Goal: Transaction & Acquisition: Purchase product/service

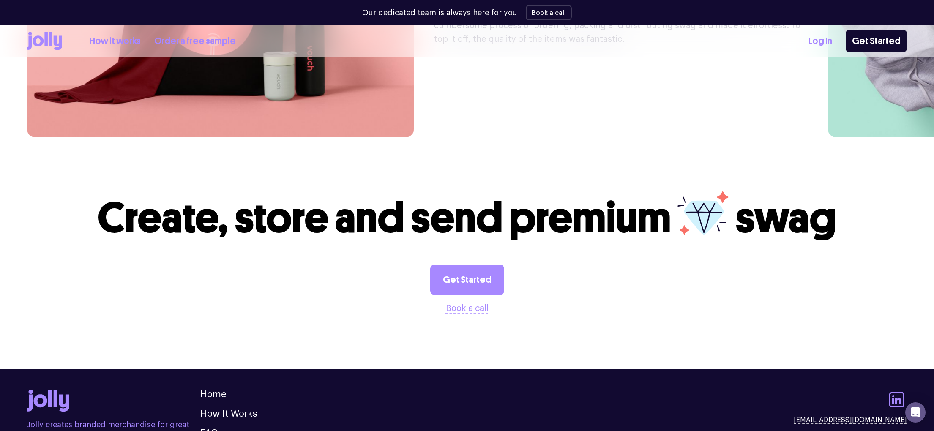
scroll to position [2346, 0]
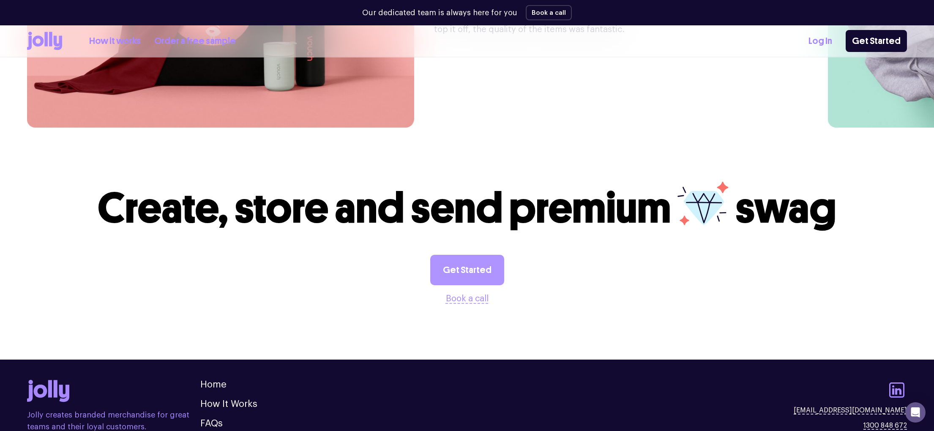
click at [469, 255] on link "Get Started" at bounding box center [467, 270] width 74 height 30
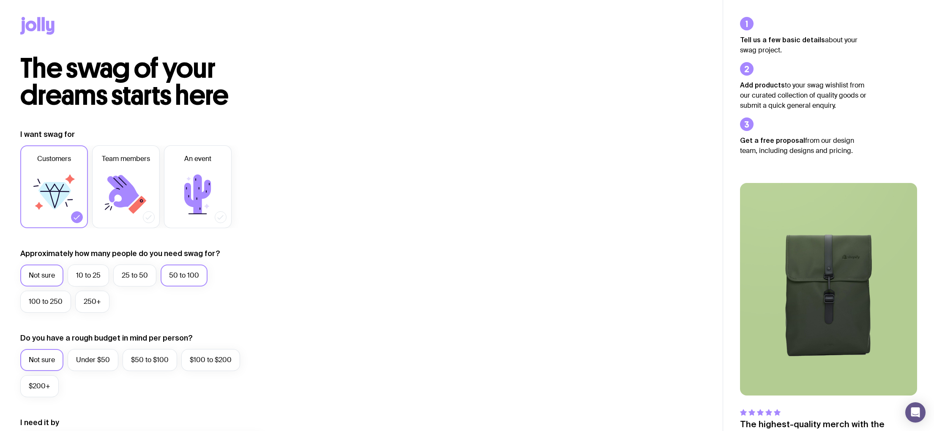
click at [190, 273] on label "50 to 100" at bounding box center [184, 275] width 47 height 22
click at [0, 0] on input "50 to 100" at bounding box center [0, 0] width 0 height 0
click at [41, 297] on label "100 to 250" at bounding box center [45, 302] width 51 height 22
click at [0, 0] on input "100 to 250" at bounding box center [0, 0] width 0 height 0
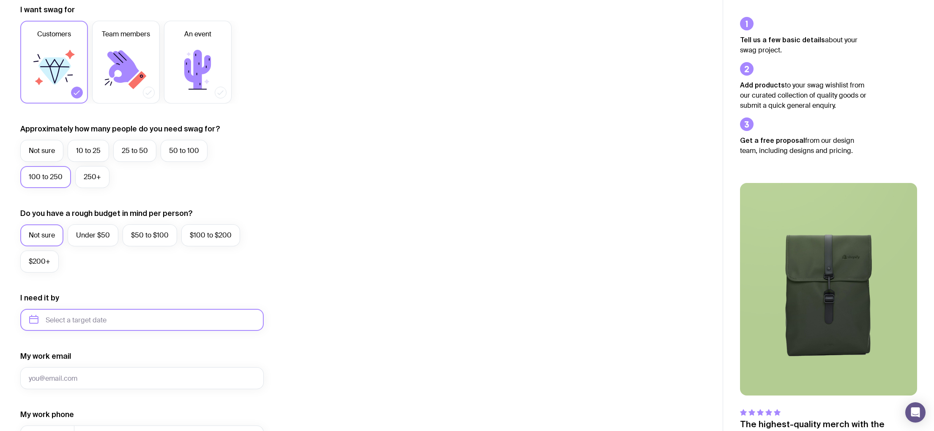
click at [99, 320] on input "text" at bounding box center [141, 320] width 243 height 22
click at [35, 423] on button "Oct" at bounding box center [40, 423] width 31 height 17
type input "[DATE]"
click at [72, 380] on input "My work email" at bounding box center [141, 378] width 243 height 22
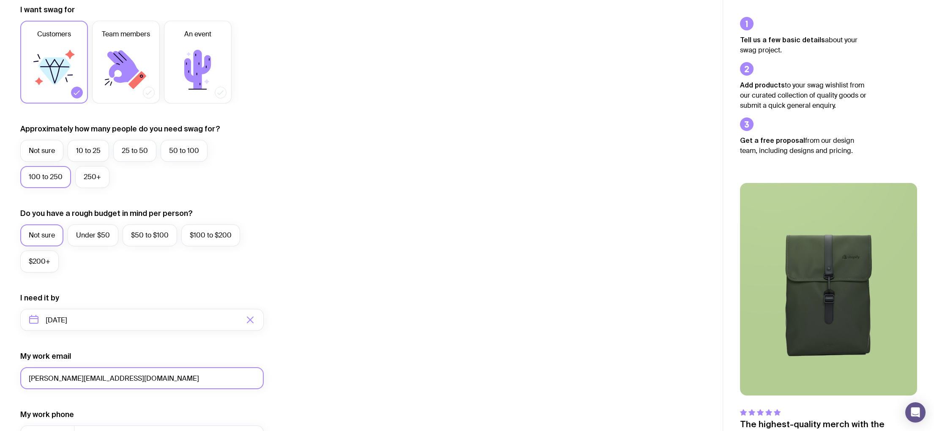
scroll to position [287, 0]
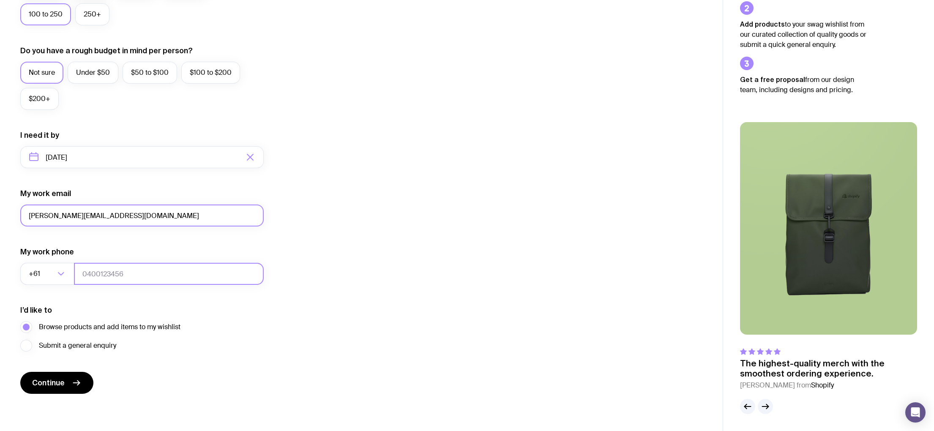
type input "[PERSON_NAME][EMAIL_ADDRESS][DOMAIN_NAME]"
click at [84, 271] on input "tel" at bounding box center [169, 274] width 190 height 22
type input "0400621948"
click at [52, 381] on span "Continue" at bounding box center [48, 383] width 33 height 10
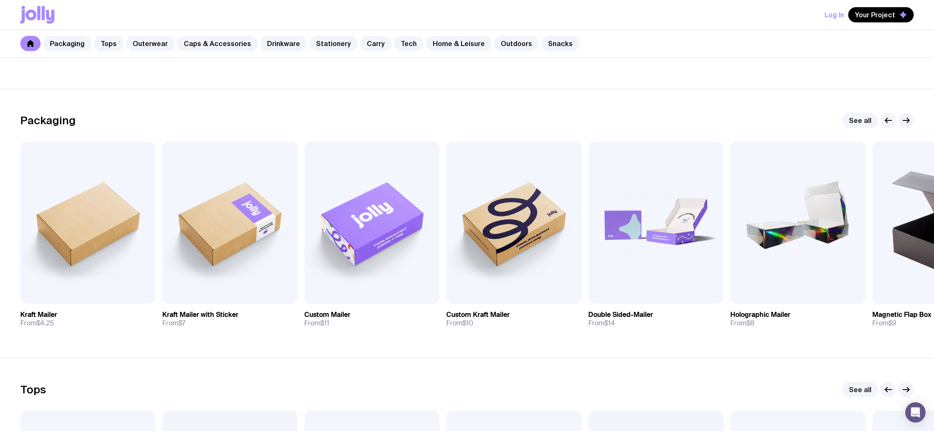
scroll to position [94, 0]
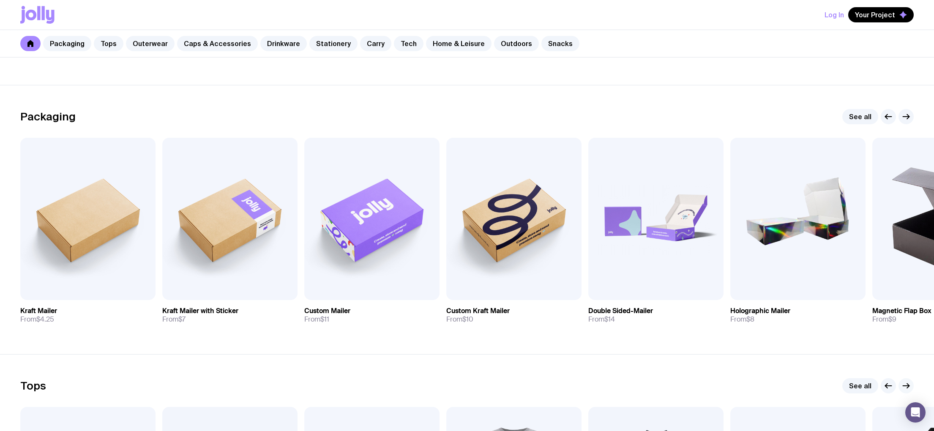
click at [904, 384] on icon "button" at bounding box center [906, 386] width 10 height 10
click at [904, 114] on icon "button" at bounding box center [906, 117] width 10 height 10
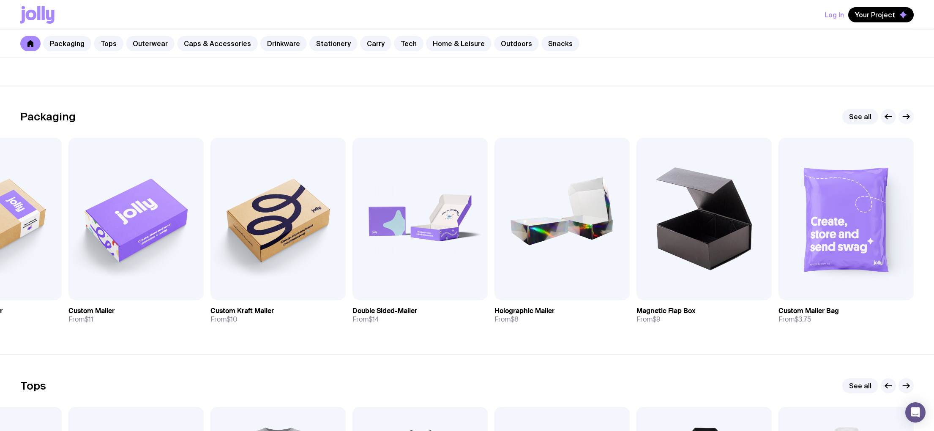
click at [907, 116] on icon "button" at bounding box center [906, 117] width 10 height 10
click at [905, 115] on icon "button" at bounding box center [906, 117] width 10 height 10
click at [889, 114] on icon "button" at bounding box center [888, 117] width 10 height 10
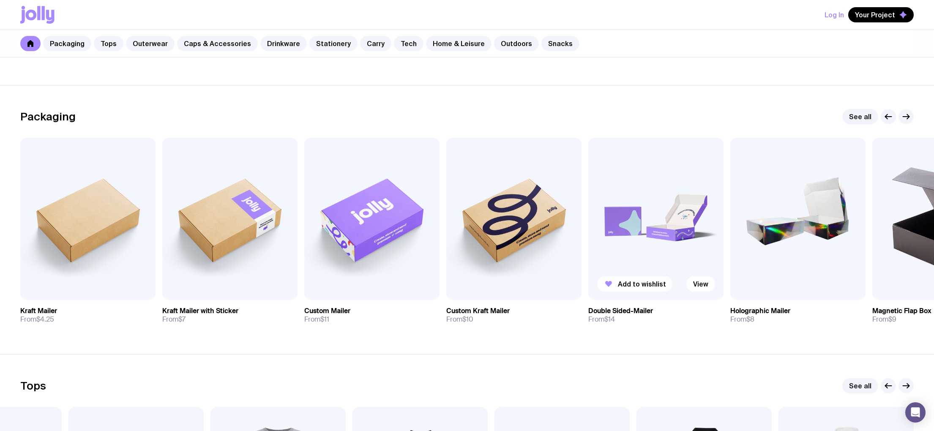
click at [641, 286] on span "Add to wishlist" at bounding box center [642, 284] width 48 height 8
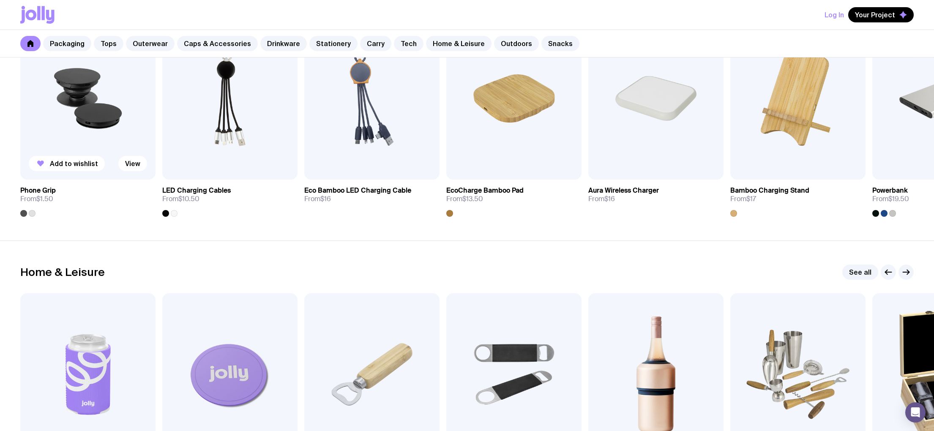
scroll to position [2124, 0]
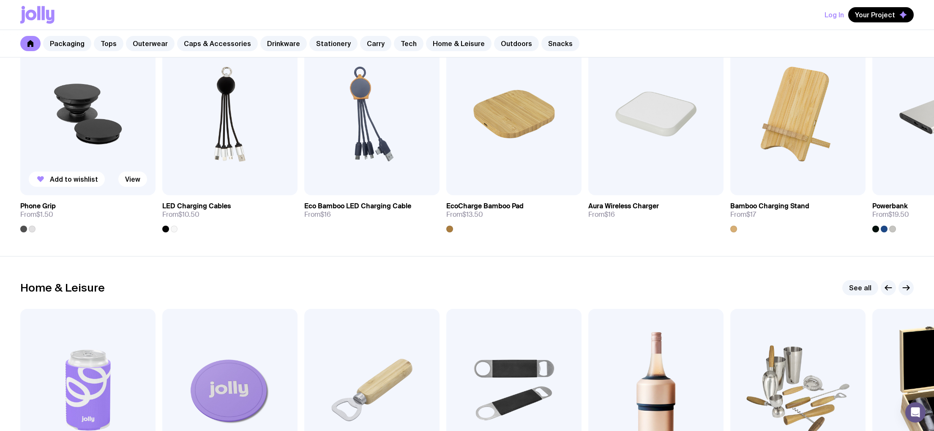
click at [32, 230] on div at bounding box center [32, 229] width 7 height 7
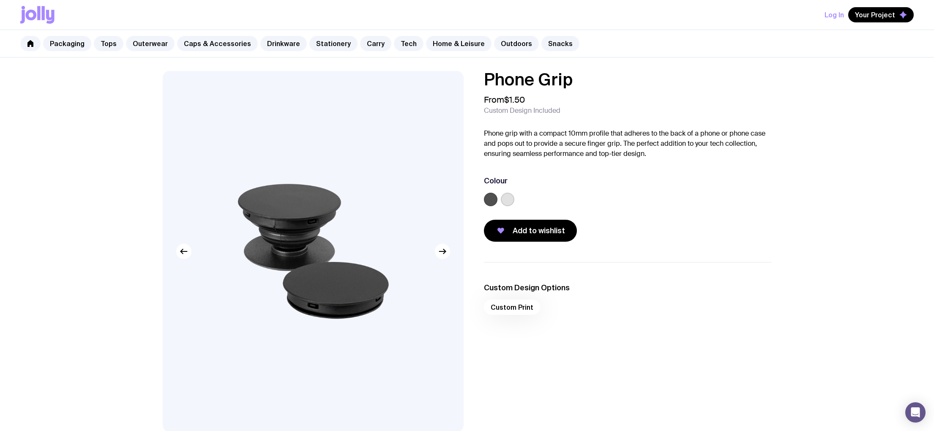
click at [507, 200] on label at bounding box center [508, 200] width 14 height 14
click at [0, 0] on input "radio" at bounding box center [0, 0] width 0 height 0
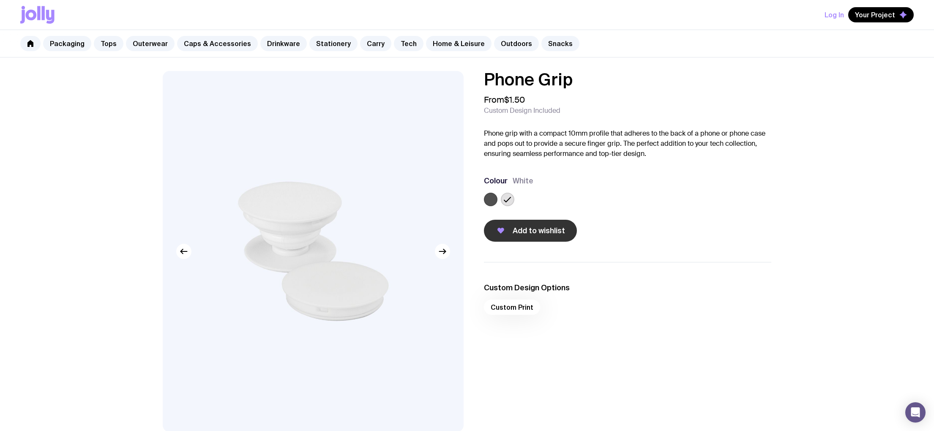
click at [543, 234] on span "Add to wishlist" at bounding box center [538, 231] width 52 height 10
click at [513, 305] on div "Custom Print" at bounding box center [627, 310] width 287 height 20
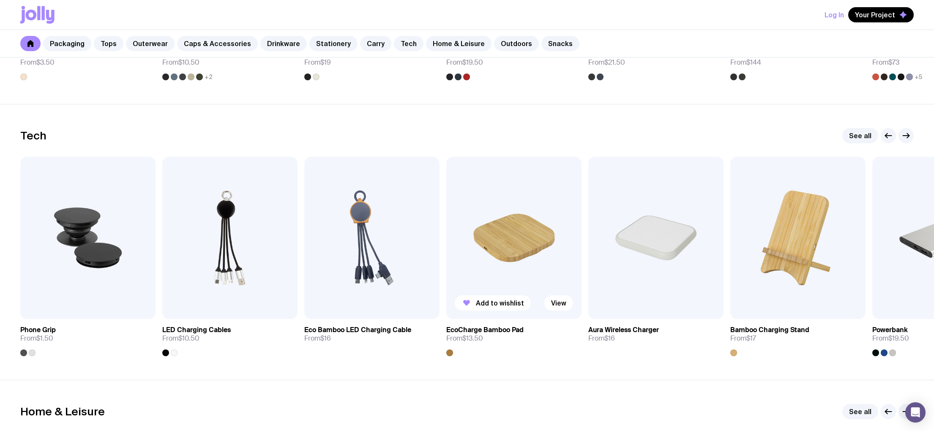
scroll to position [2001, 0]
click at [906, 134] on icon "button" at bounding box center [906, 135] width 10 height 10
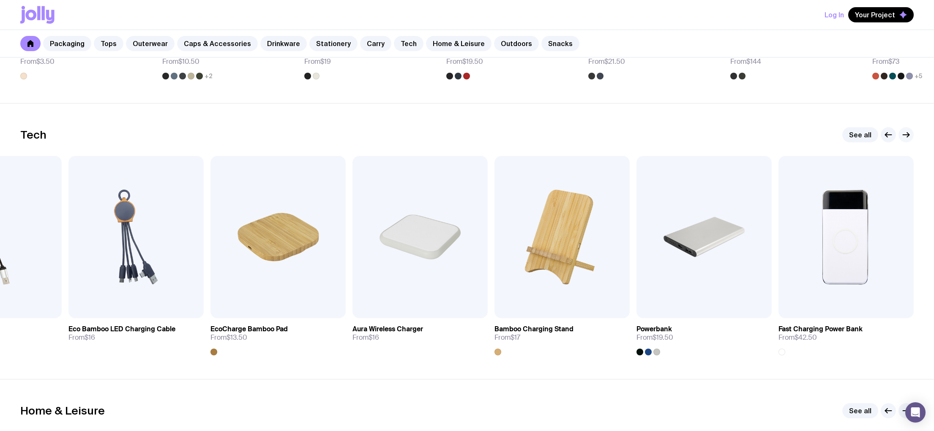
click at [907, 134] on icon "button" at bounding box center [906, 135] width 10 height 10
click at [907, 136] on icon "button" at bounding box center [906, 135] width 10 height 10
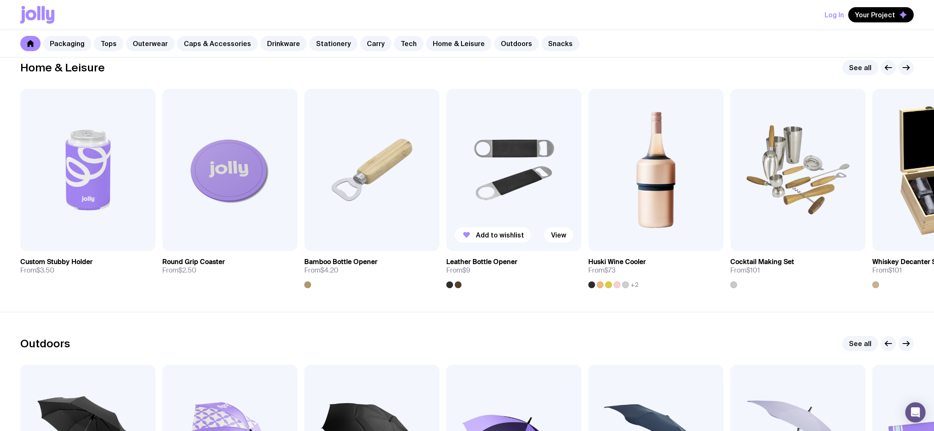
scroll to position [2337, 0]
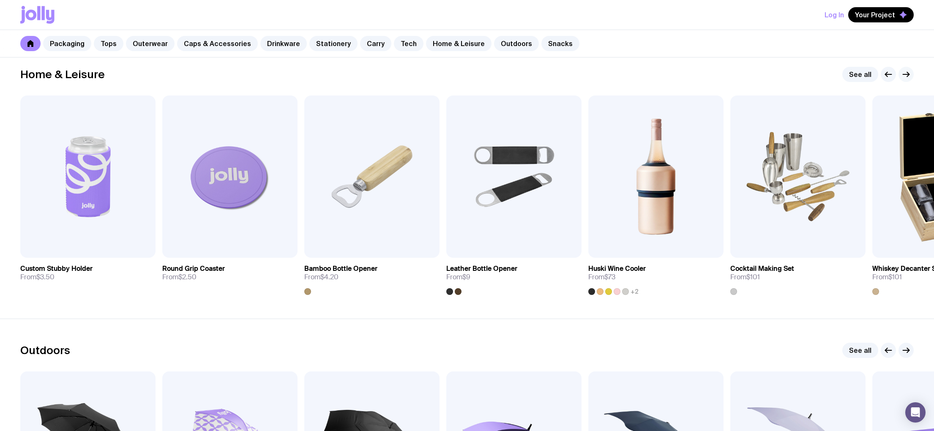
click at [907, 76] on icon "button" at bounding box center [908, 74] width 2 height 5
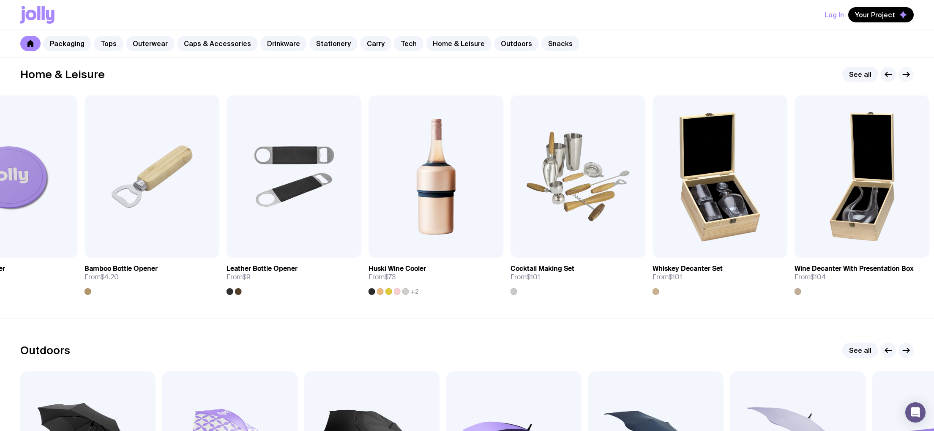
click at [907, 76] on icon "button" at bounding box center [908, 74] width 2 height 5
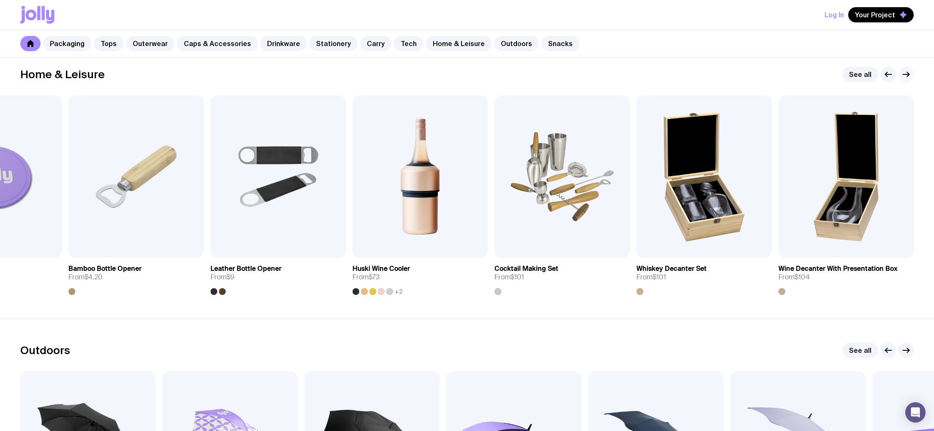
click at [907, 73] on icon "button" at bounding box center [908, 74] width 2 height 5
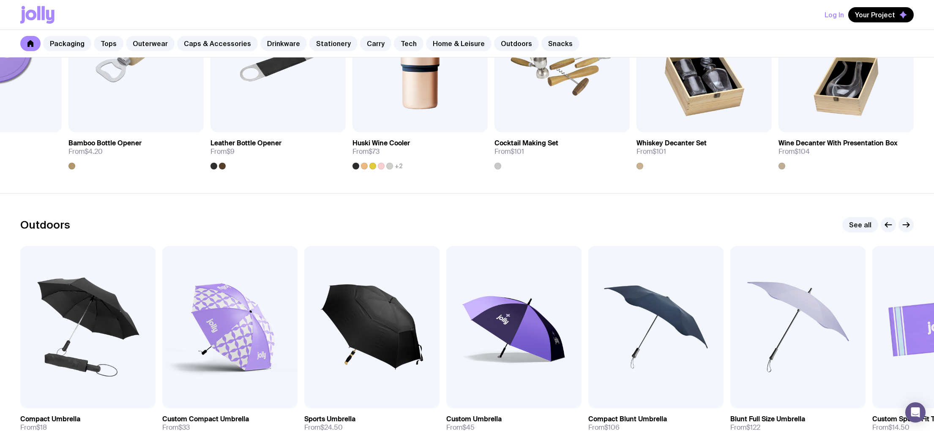
scroll to position [2555, 0]
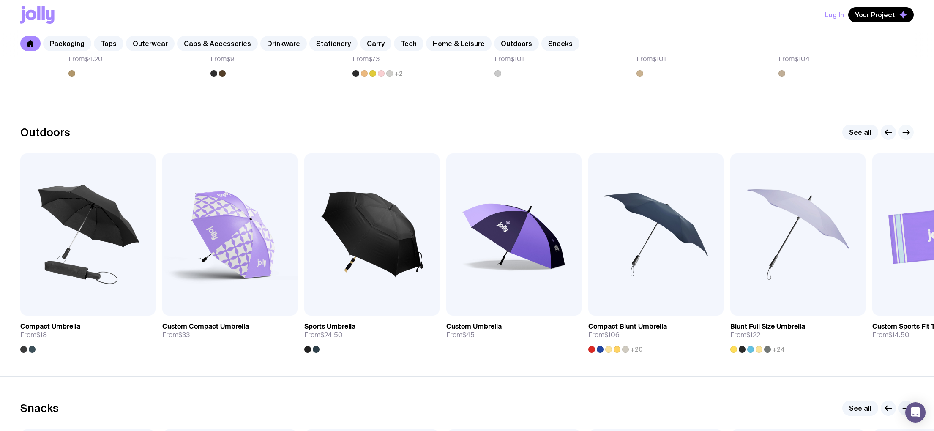
click at [903, 134] on icon "button" at bounding box center [906, 132] width 10 height 10
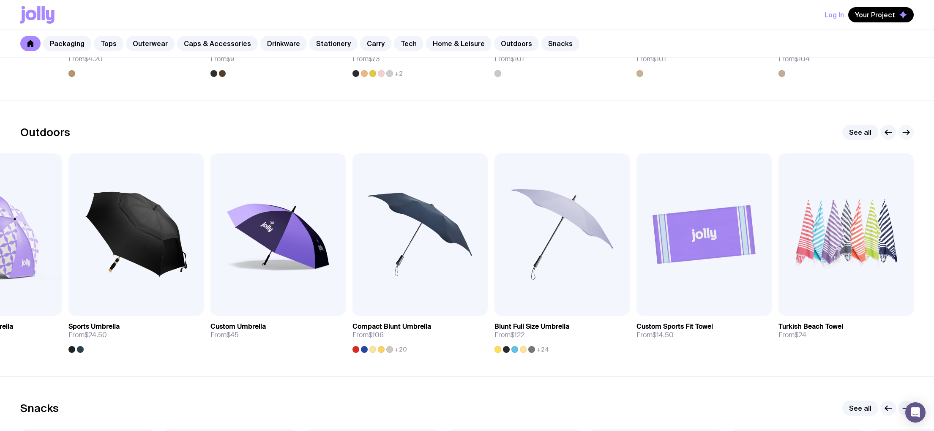
click at [903, 134] on icon "button" at bounding box center [906, 132] width 10 height 10
click at [887, 131] on icon "button" at bounding box center [888, 132] width 10 height 10
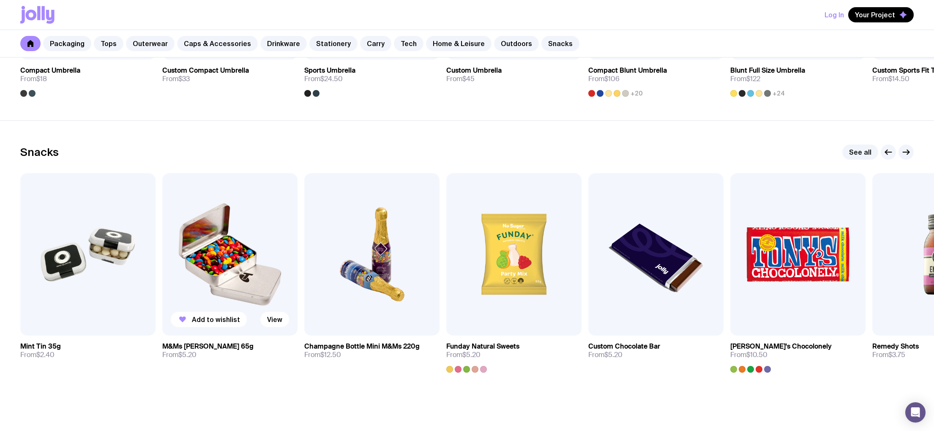
scroll to position [2814, 0]
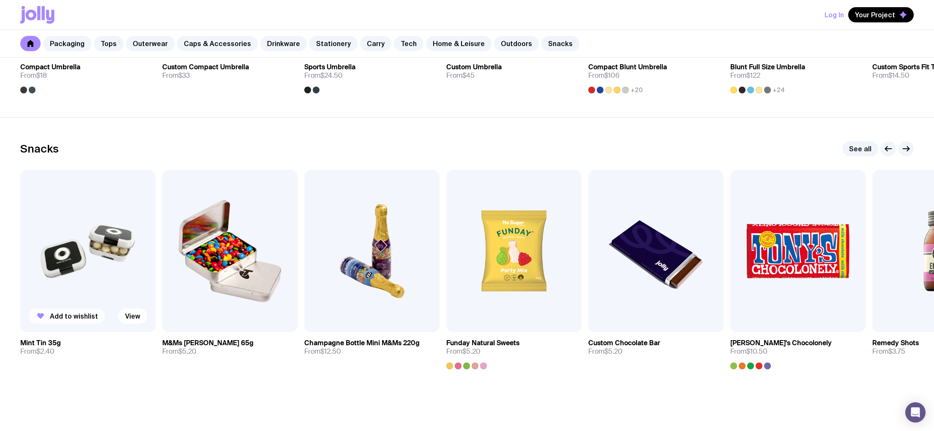
click at [70, 318] on span "Add to wishlist" at bounding box center [74, 316] width 48 height 8
click at [908, 151] on icon "button" at bounding box center [906, 149] width 10 height 10
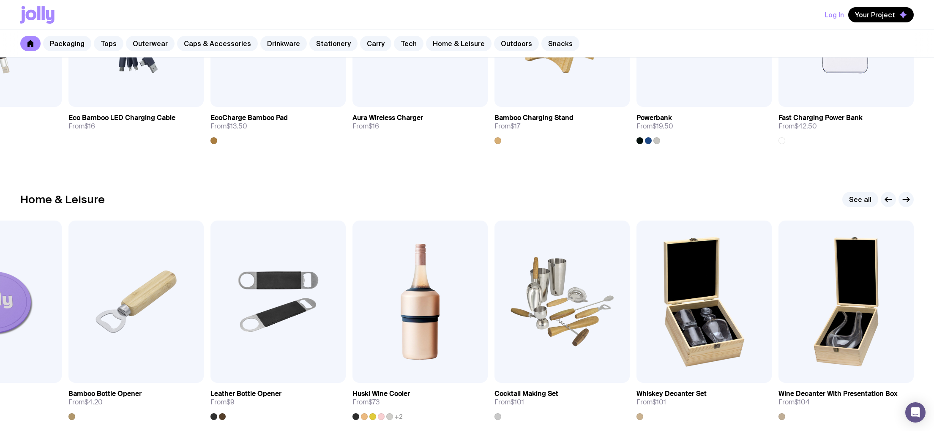
scroll to position [2179, 0]
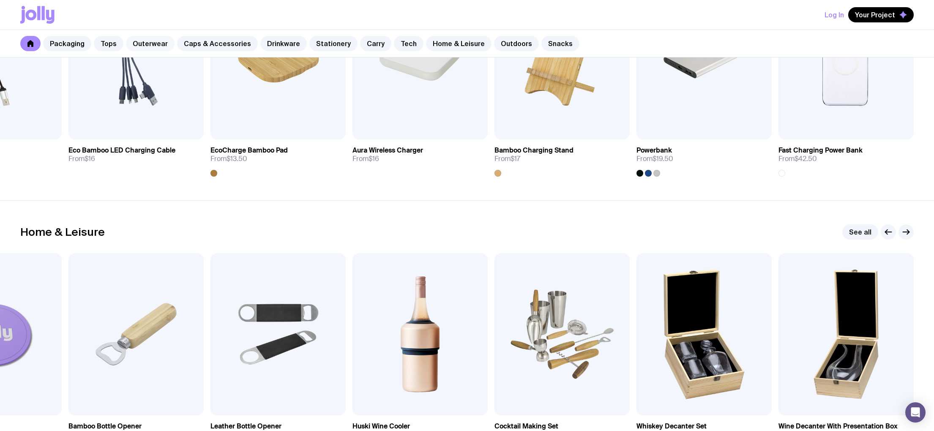
click at [155, 42] on link "Outerwear" at bounding box center [150, 43] width 49 height 15
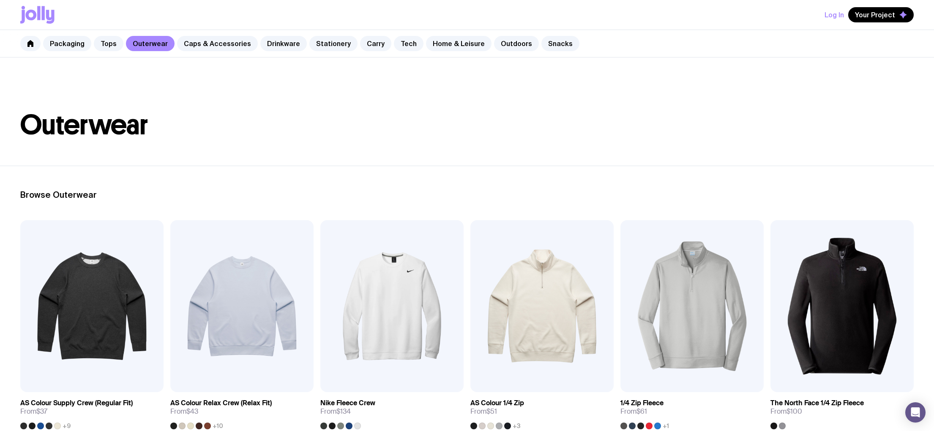
click at [35, 13] on icon at bounding box center [31, 15] width 11 height 11
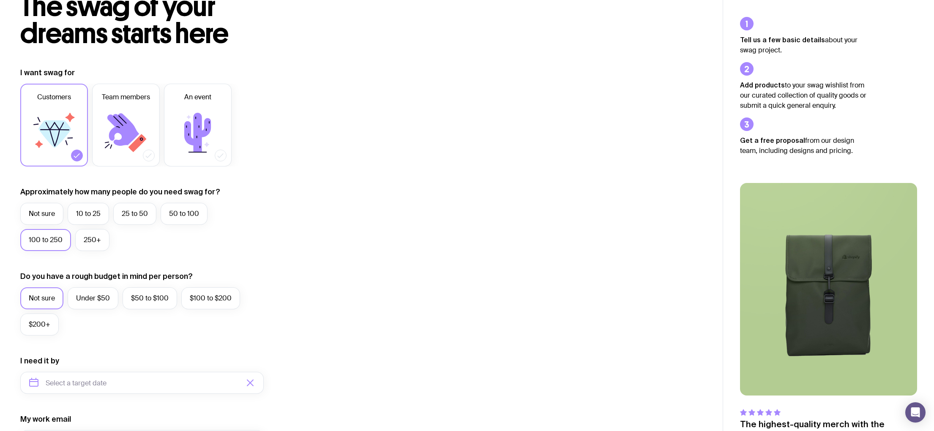
scroll to position [58, 0]
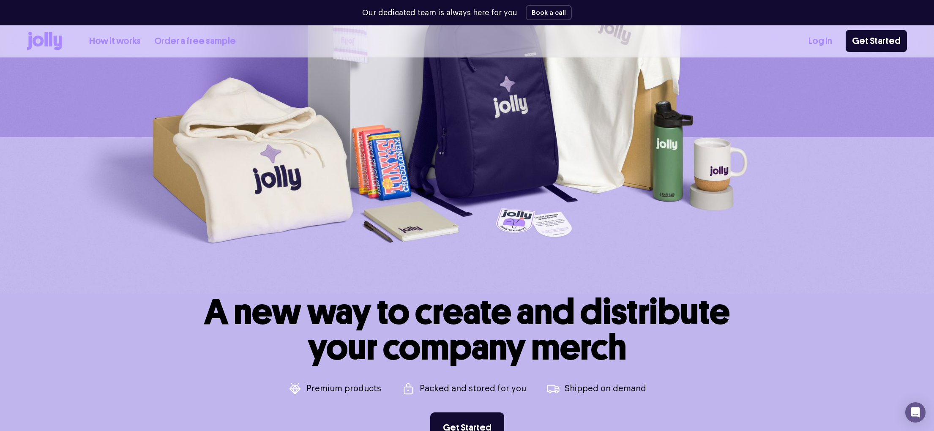
scroll to position [82, 0]
